Goal: Find contact information: Find contact information

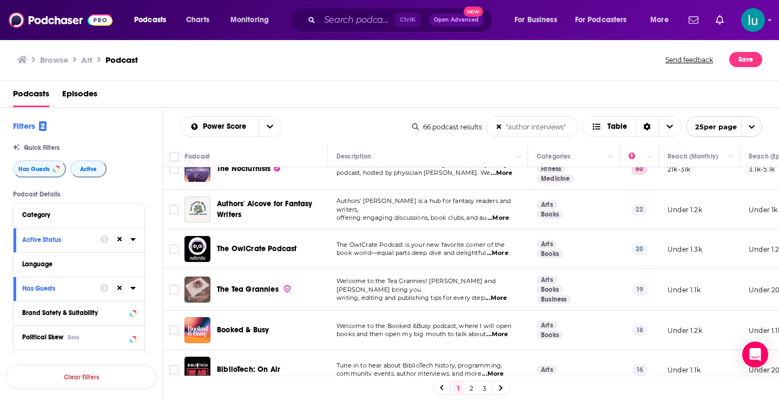
click at [504, 330] on span "...More" at bounding box center [497, 334] width 22 height 9
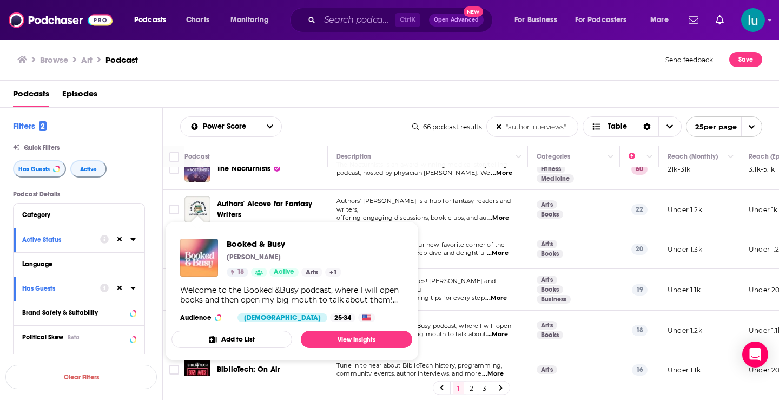
drag, startPoint x: 201, startPoint y: 310, endPoint x: 186, endPoint y: 256, distance: 55.1
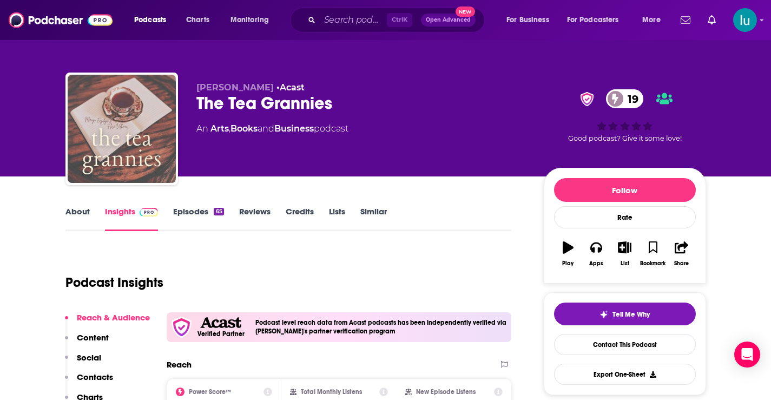
click at [74, 208] on link "About" at bounding box center [77, 218] width 24 height 25
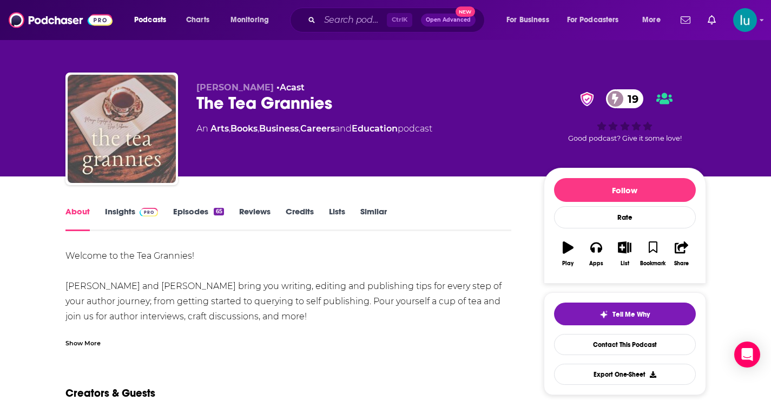
click at [113, 213] on link "Insights" at bounding box center [132, 218] width 54 height 25
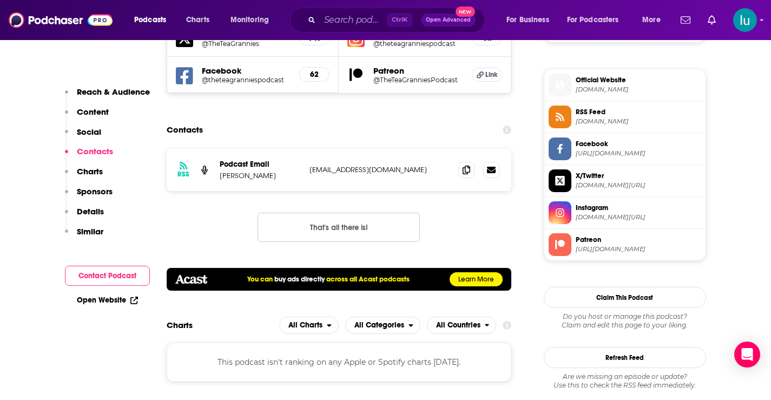
scroll to position [878, 0]
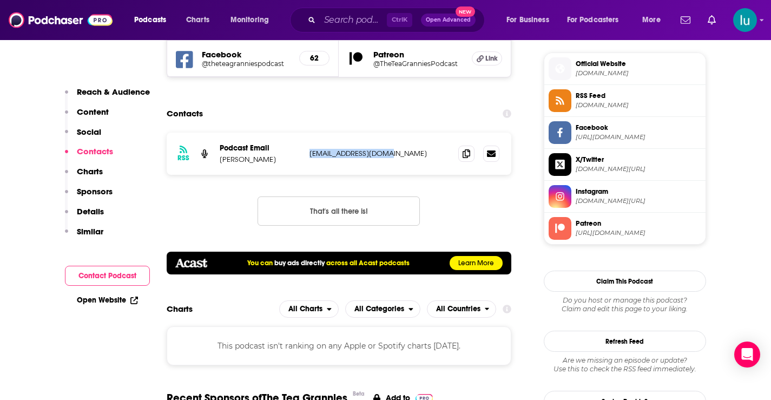
drag, startPoint x: 393, startPoint y: 150, endPoint x: 304, endPoint y: 162, distance: 89.5
click at [304, 162] on div "RSS Podcast Email [PERSON_NAME] [EMAIL_ADDRESS][DOMAIN_NAME] [EMAIL_ADDRESS][DO…" at bounding box center [339, 154] width 345 height 42
copy div "[EMAIL_ADDRESS][DOMAIN_NAME]"
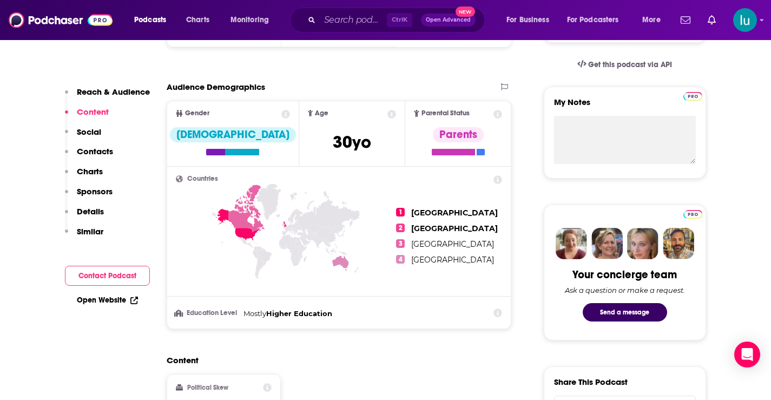
scroll to position [636, 0]
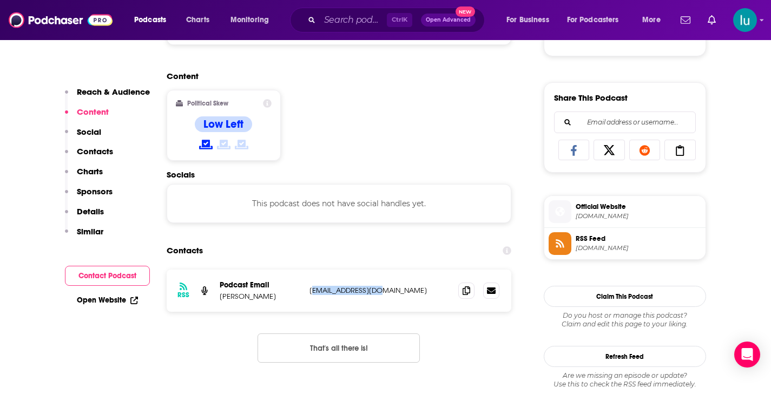
drag, startPoint x: 387, startPoint y: 294, endPoint x: 311, endPoint y: 298, distance: 76.9
click at [311, 298] on div "RSS Podcast Email Rachel Coventry rachcovo@gmail.com rachcovo@gmail.com" at bounding box center [339, 290] width 345 height 42
click at [384, 300] on div "RSS Podcast Email Rachel Coventry rachcovo@gmail.com rachcovo@gmail.com" at bounding box center [339, 290] width 345 height 42
drag, startPoint x: 387, startPoint y: 295, endPoint x: 301, endPoint y: 295, distance: 86.0
click at [301, 295] on div "RSS Podcast Email Rachel Coventry rachcovo@gmail.com rachcovo@gmail.com" at bounding box center [339, 290] width 345 height 42
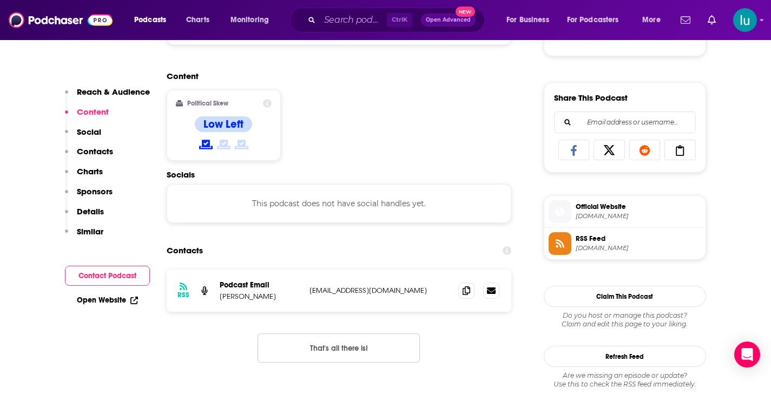
copy div "rachcovo@gmail.com"
